Goal: Navigation & Orientation: Find specific page/section

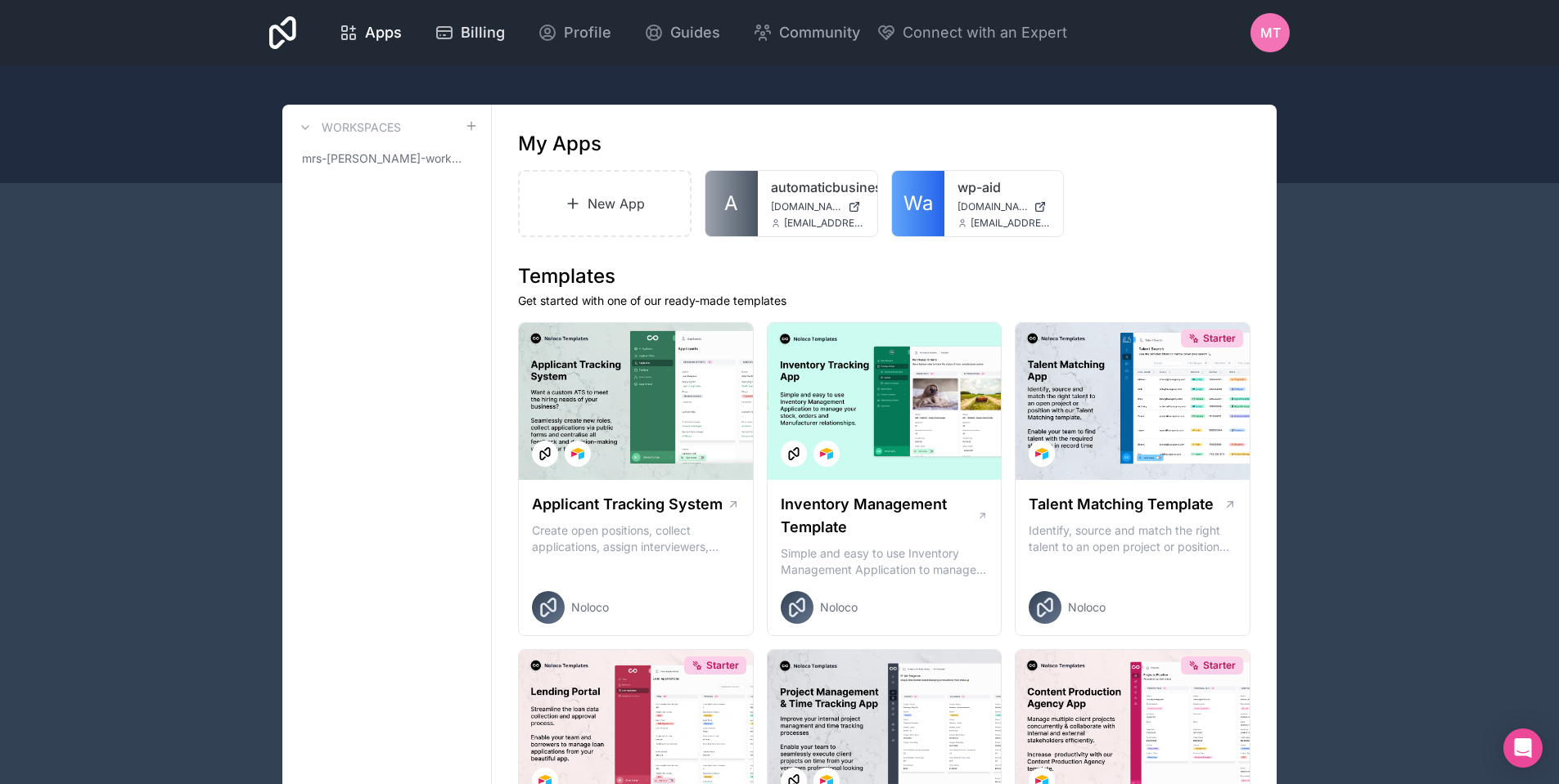
click at [479, 35] on span "Billing" at bounding box center [482, 33] width 44 height 23
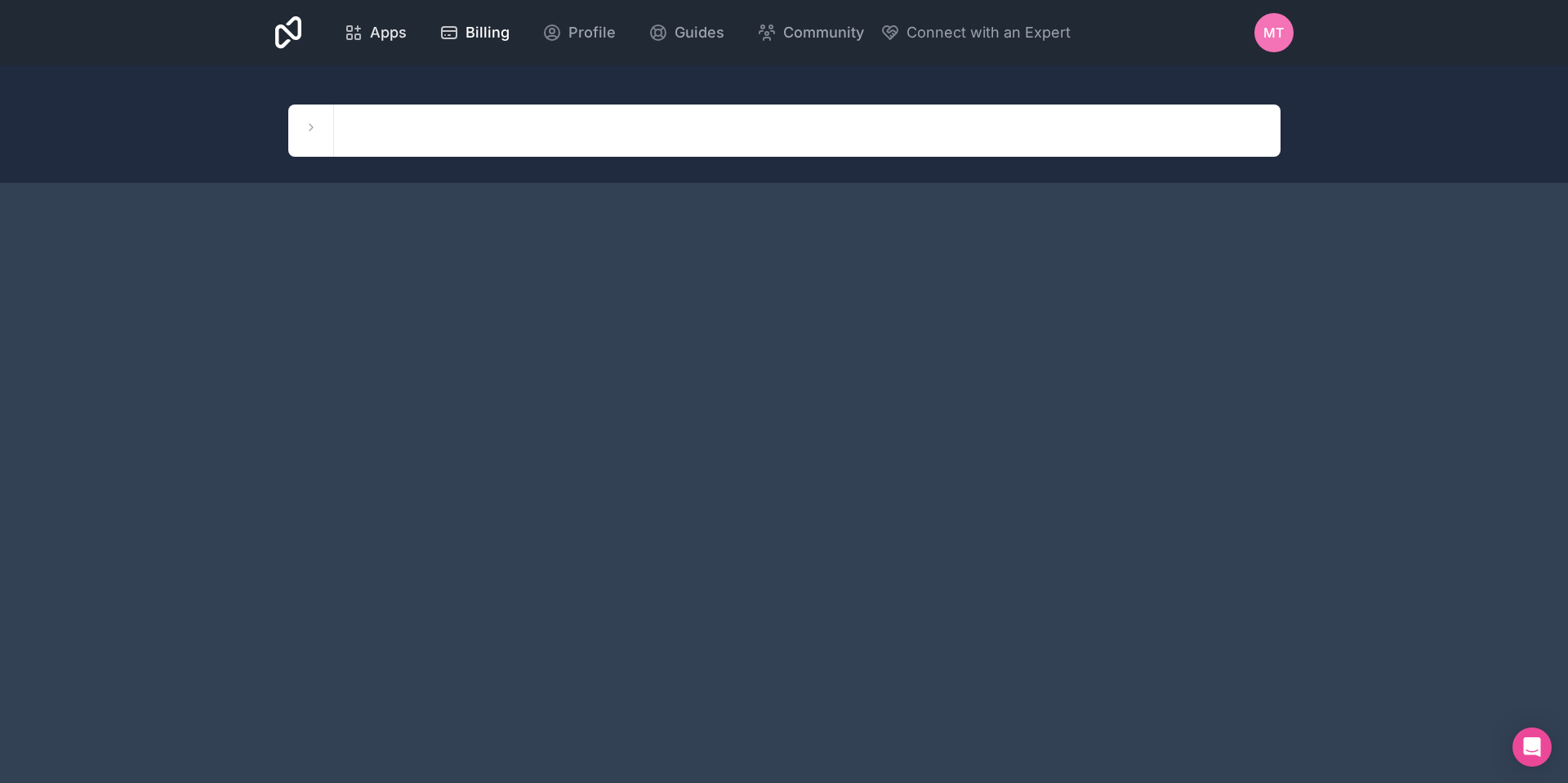
click at [390, 39] on span "Apps" at bounding box center [388, 33] width 37 height 23
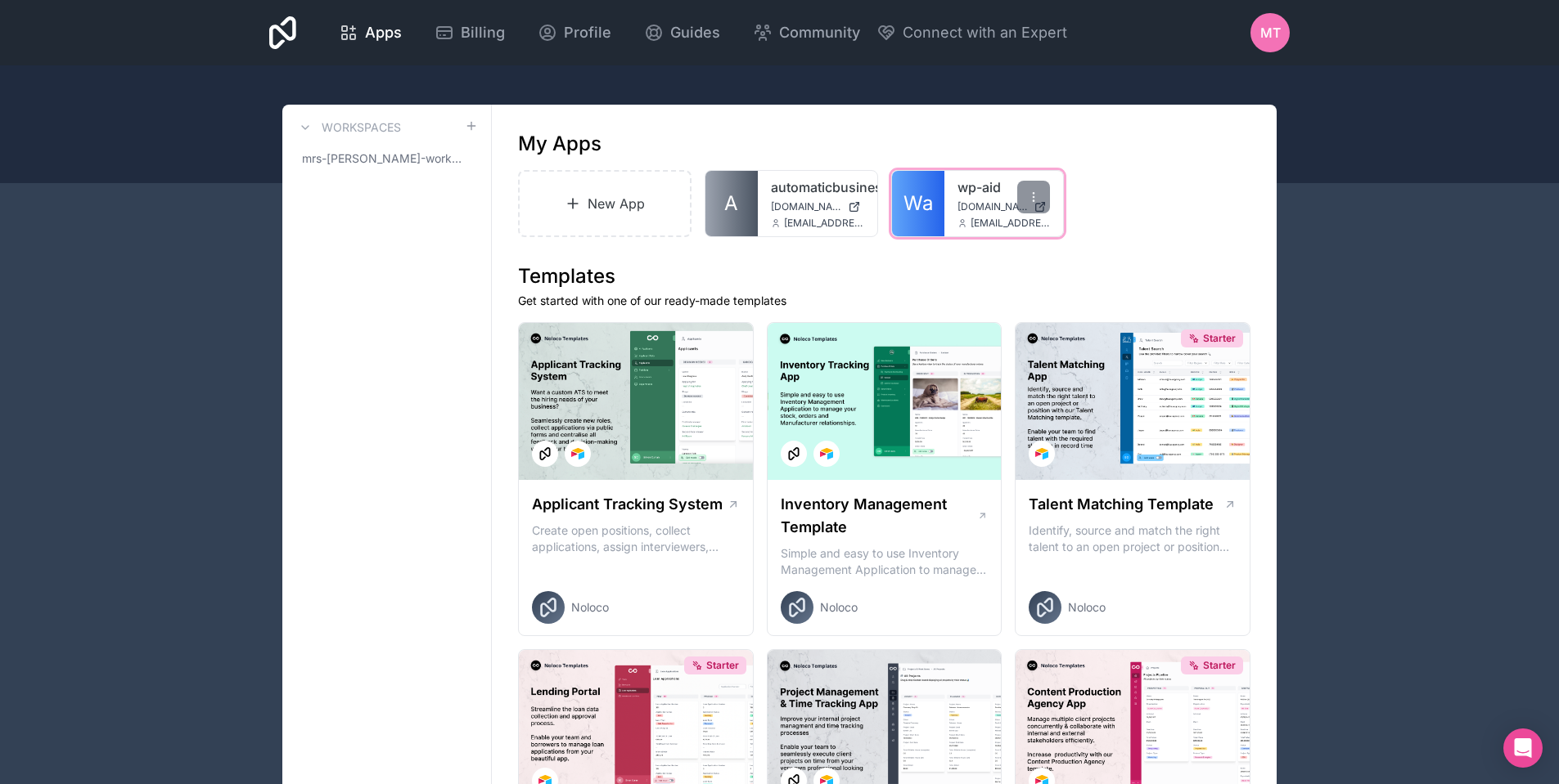
click at [978, 191] on link "wp-aid" at bounding box center [1003, 187] width 94 height 19
